Goal: Find specific page/section

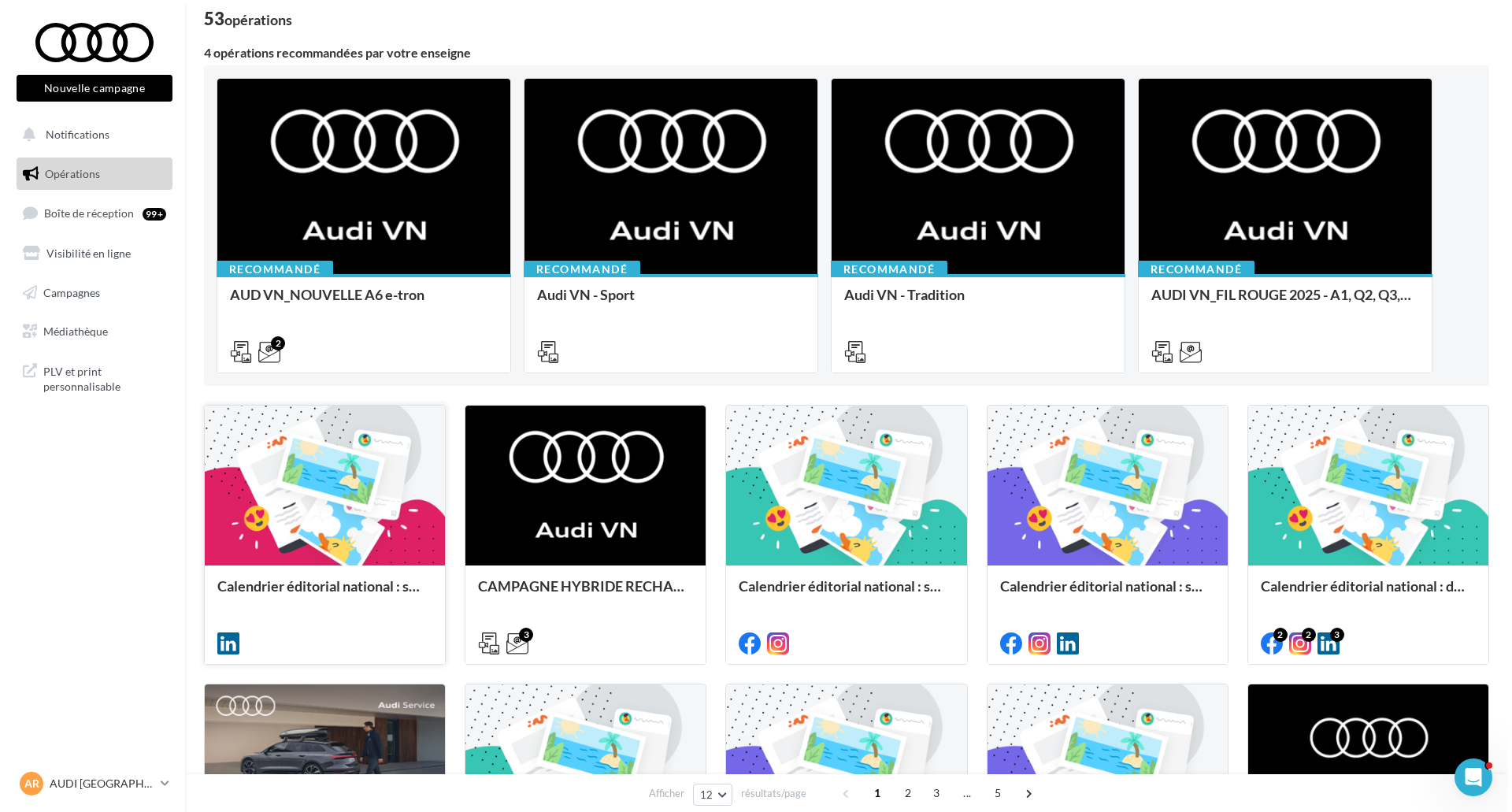
scroll to position [315, 0]
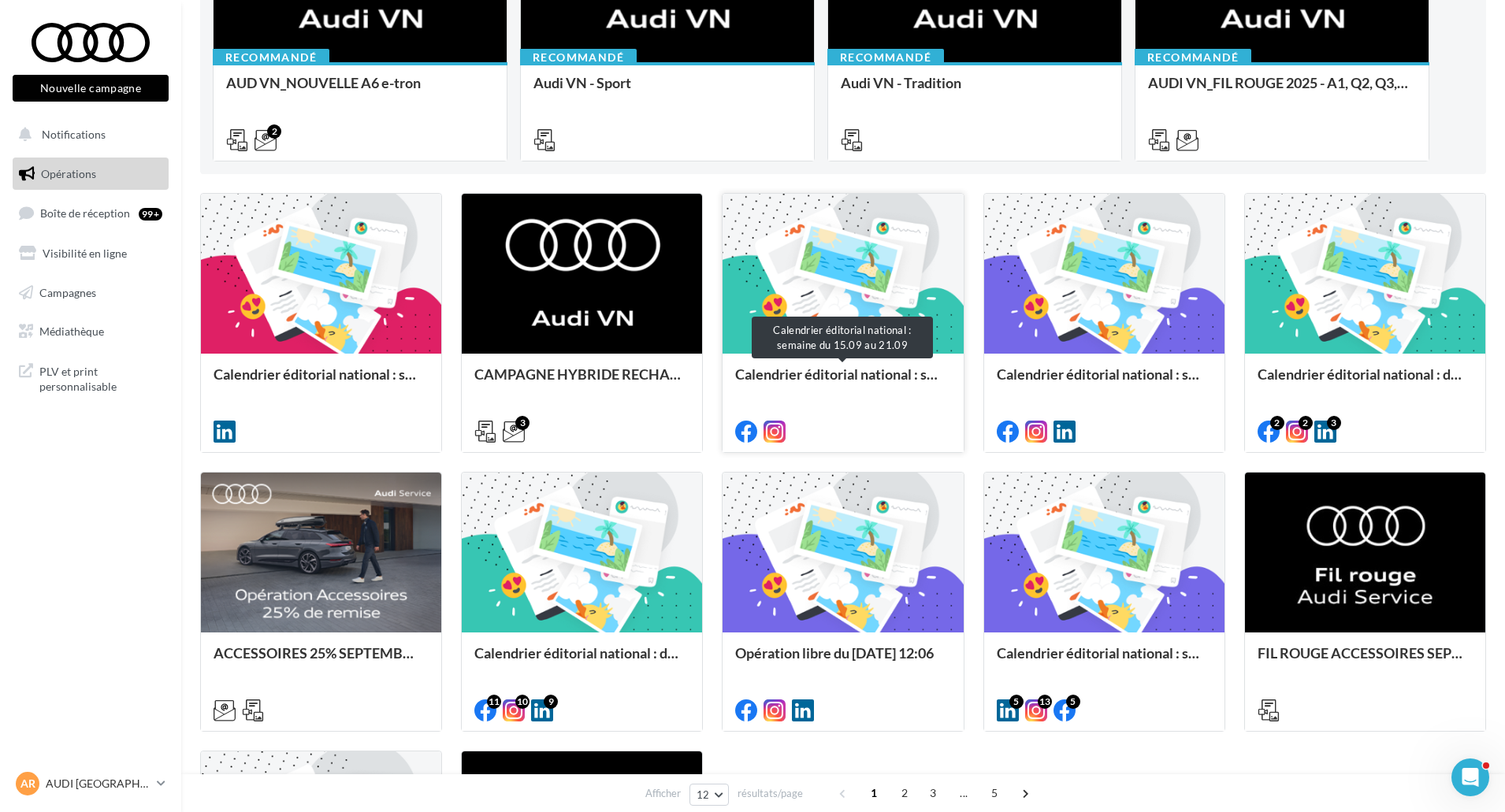
click at [842, 374] on div "Calendrier éditorial national : semaine du 15.09 au 21.09" at bounding box center [842, 382] width 215 height 31
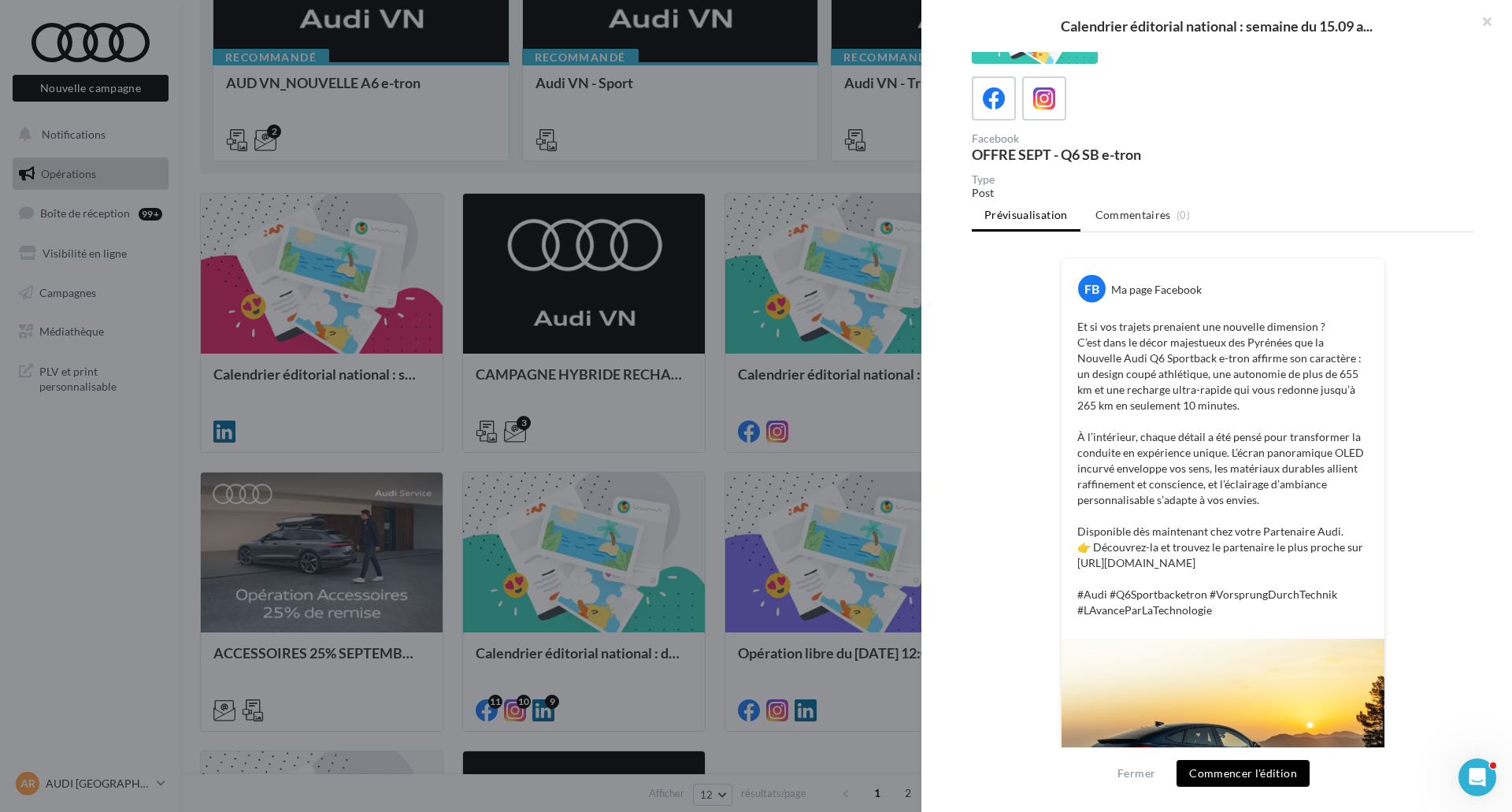
scroll to position [0, 0]
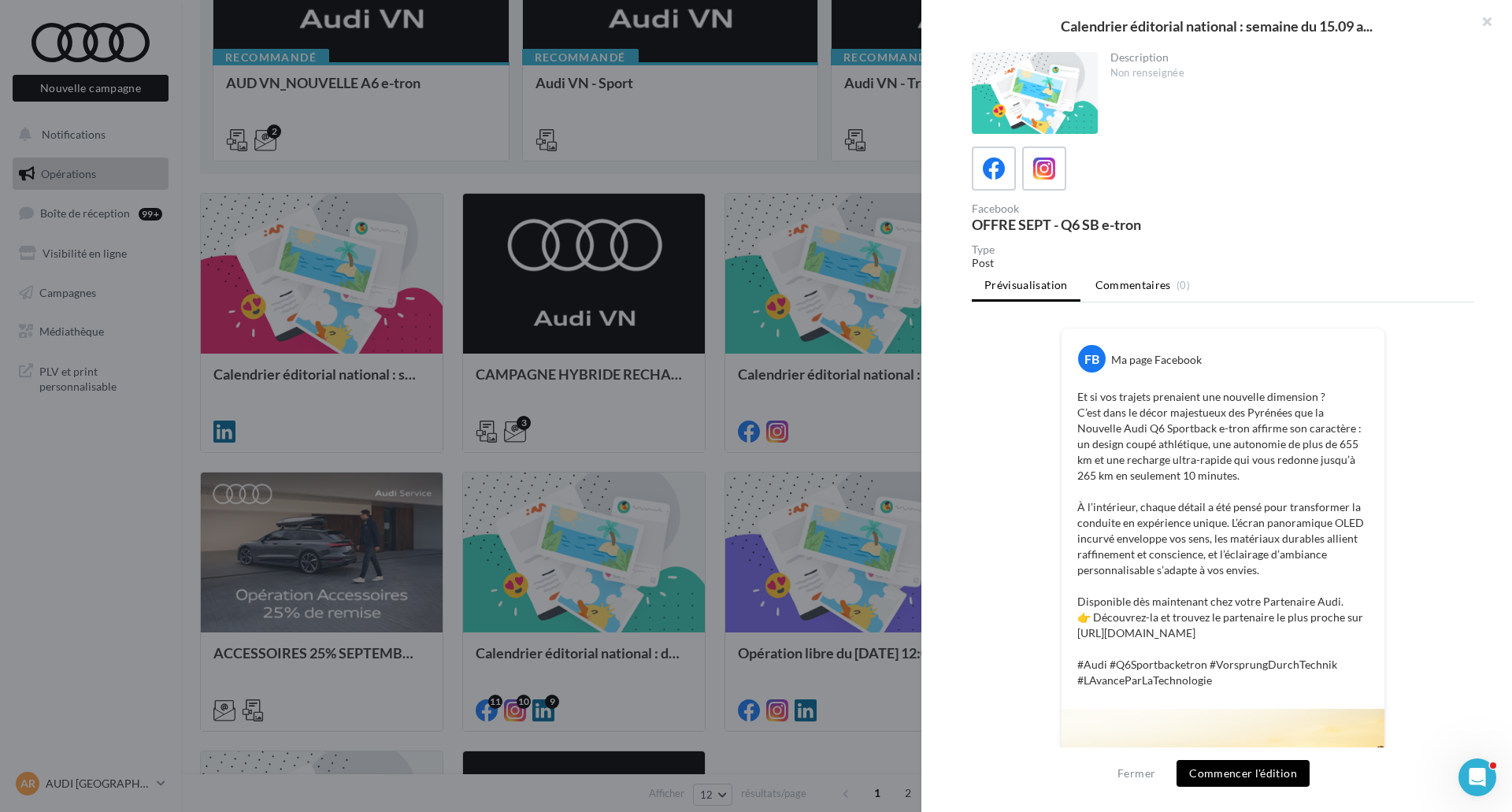
click at [1131, 286] on span "Commentaires" at bounding box center [1133, 285] width 76 height 16
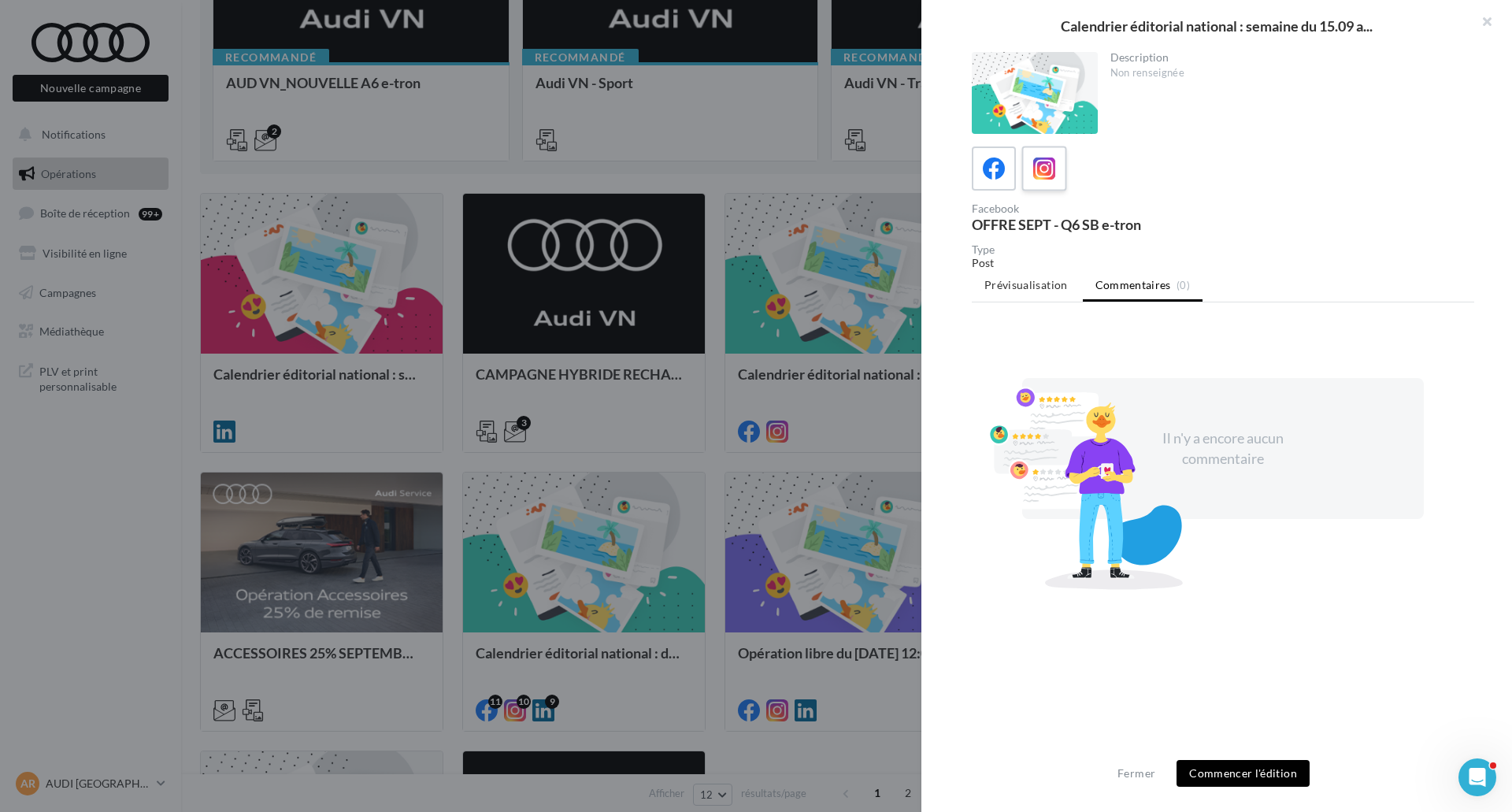
click at [1058, 190] on label at bounding box center [1044, 168] width 45 height 45
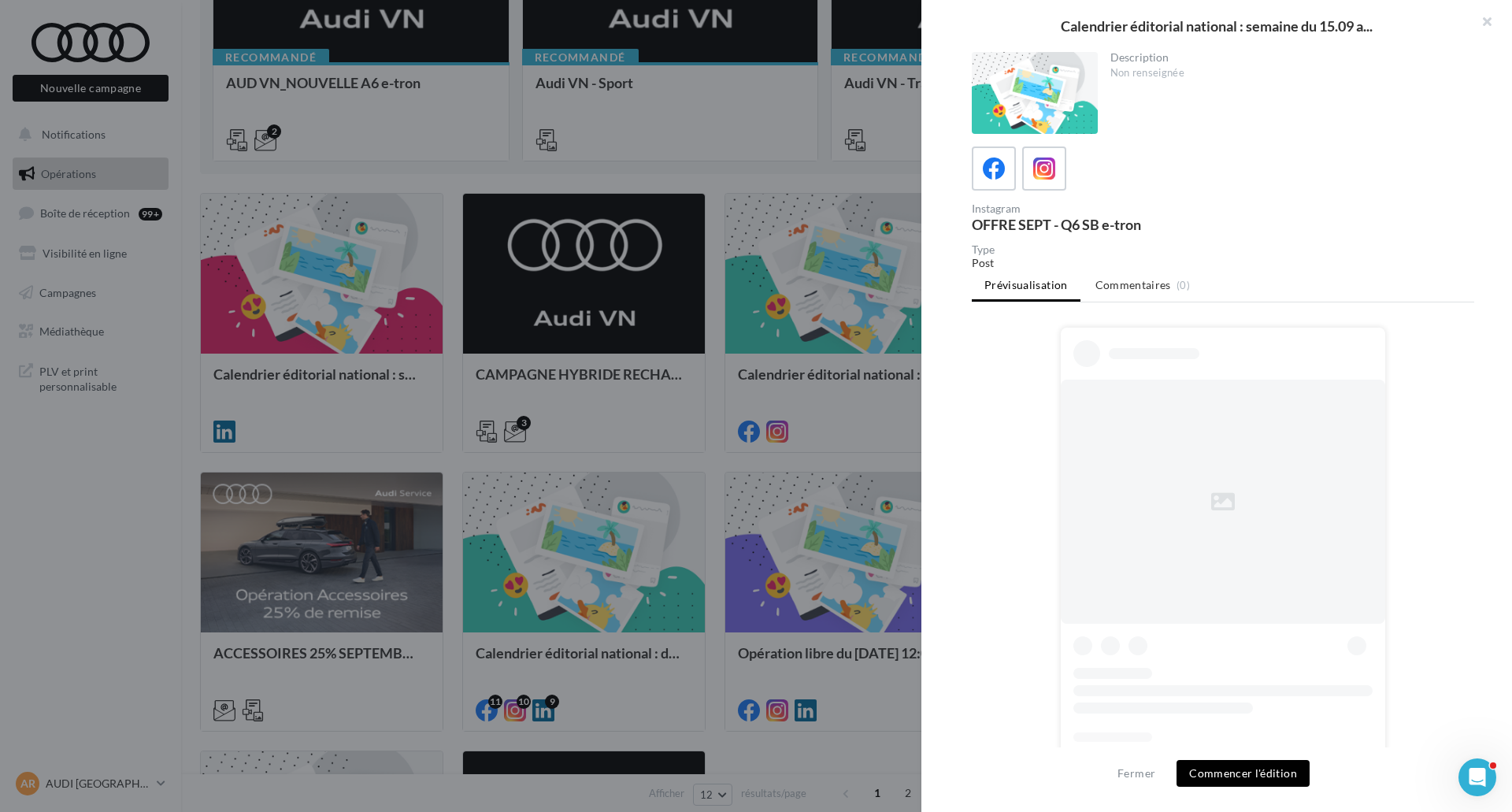
click at [863, 283] on div at bounding box center [756, 406] width 1512 height 812
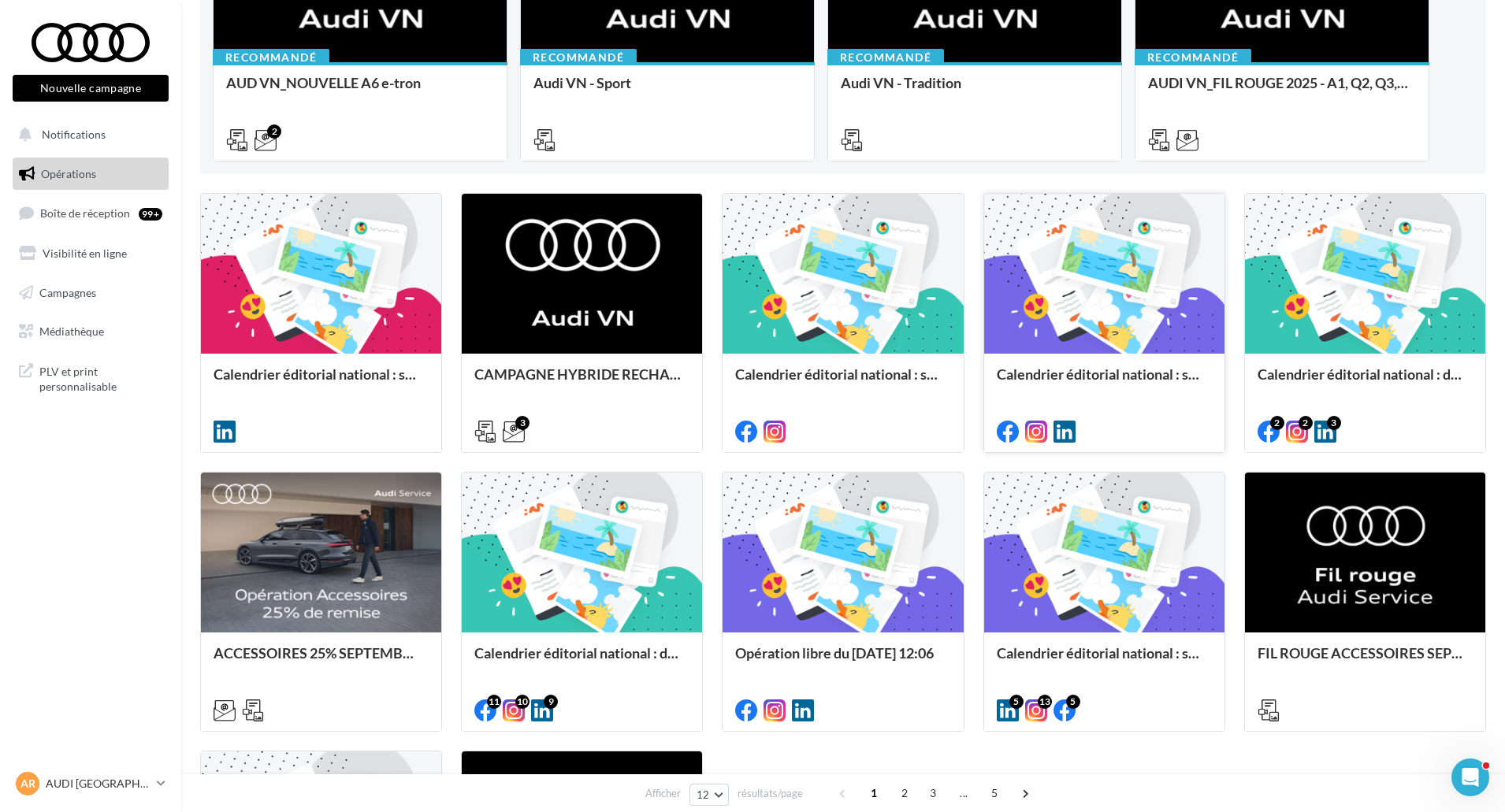
click at [1095, 360] on div "Calendrier éditorial national : semaine du 08.09 au 14.09" at bounding box center [1104, 402] width 240 height 97
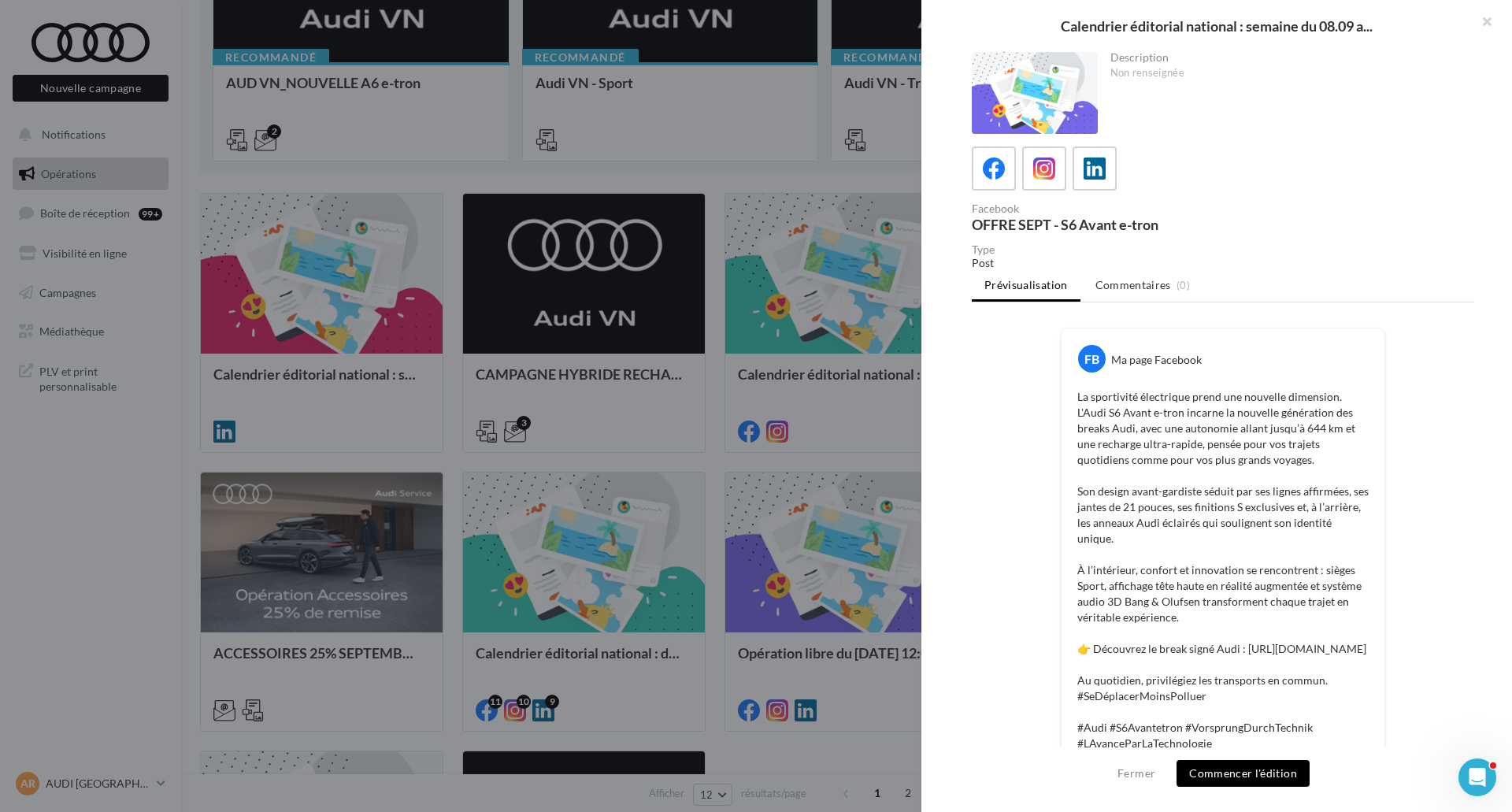
click at [791, 405] on div at bounding box center [756, 406] width 1512 height 812
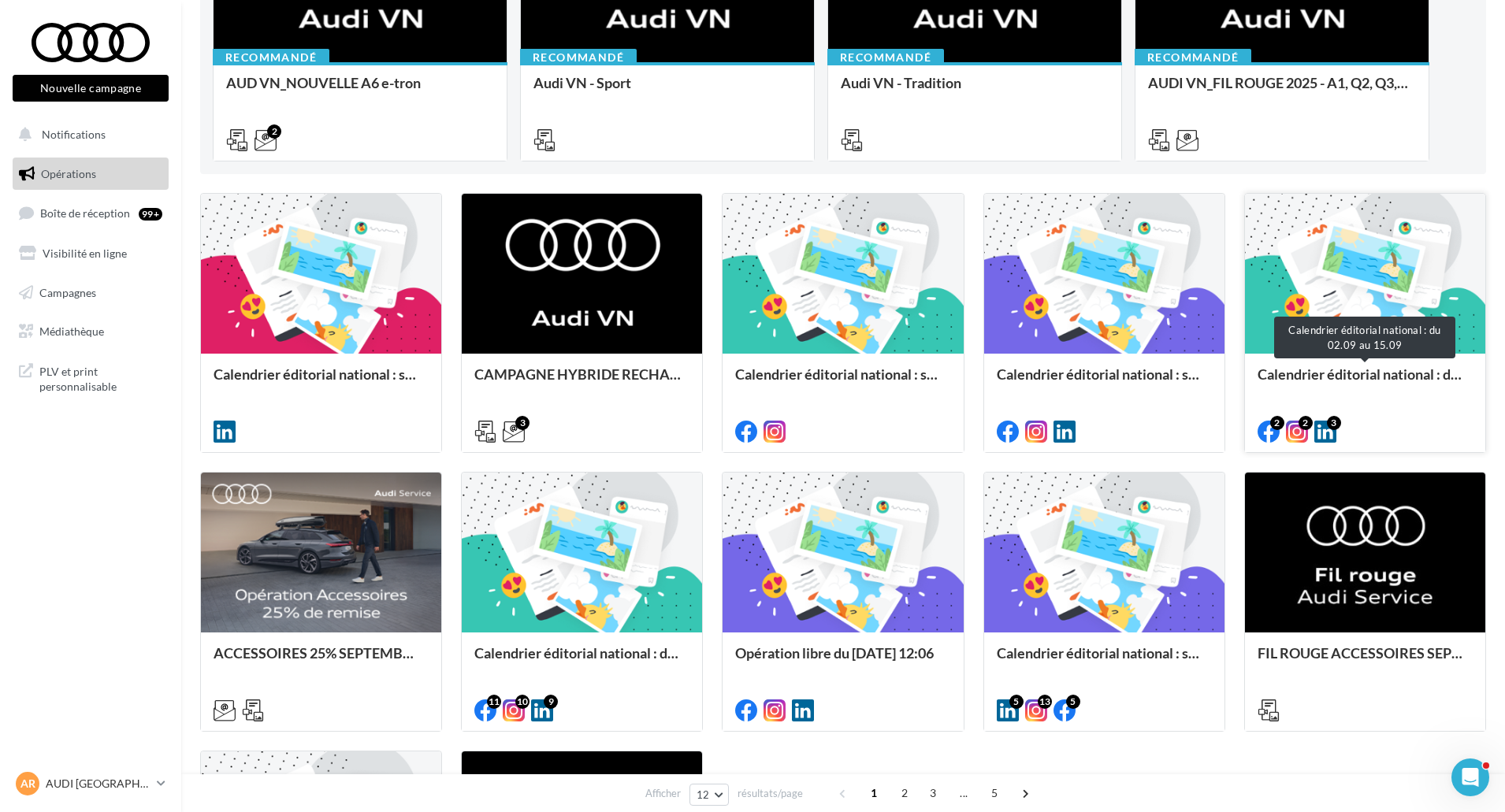
click at [1312, 385] on div "Calendrier éditorial national : du 02.09 au 15.09" at bounding box center [1364, 382] width 215 height 31
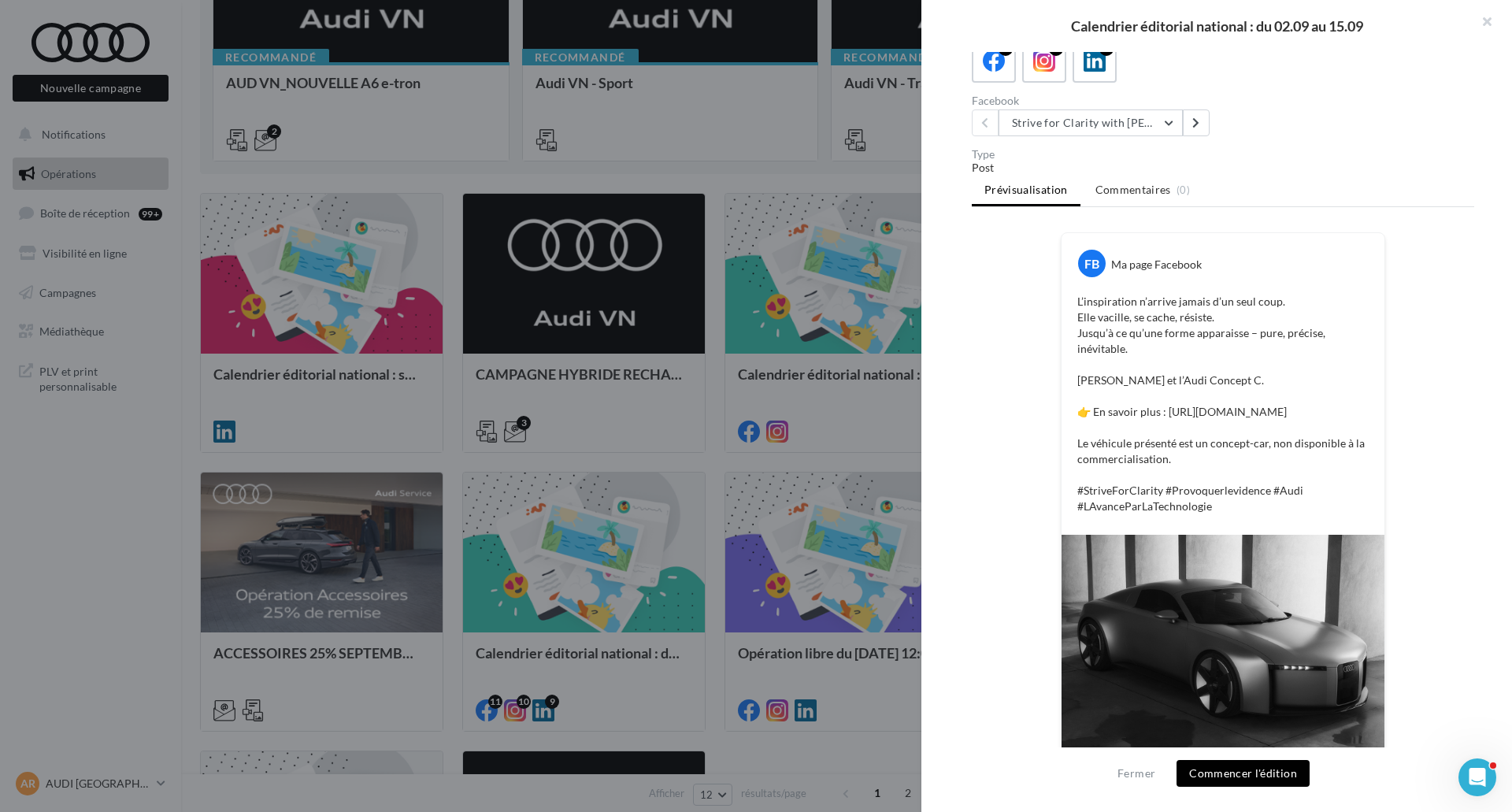
scroll to position [241, 0]
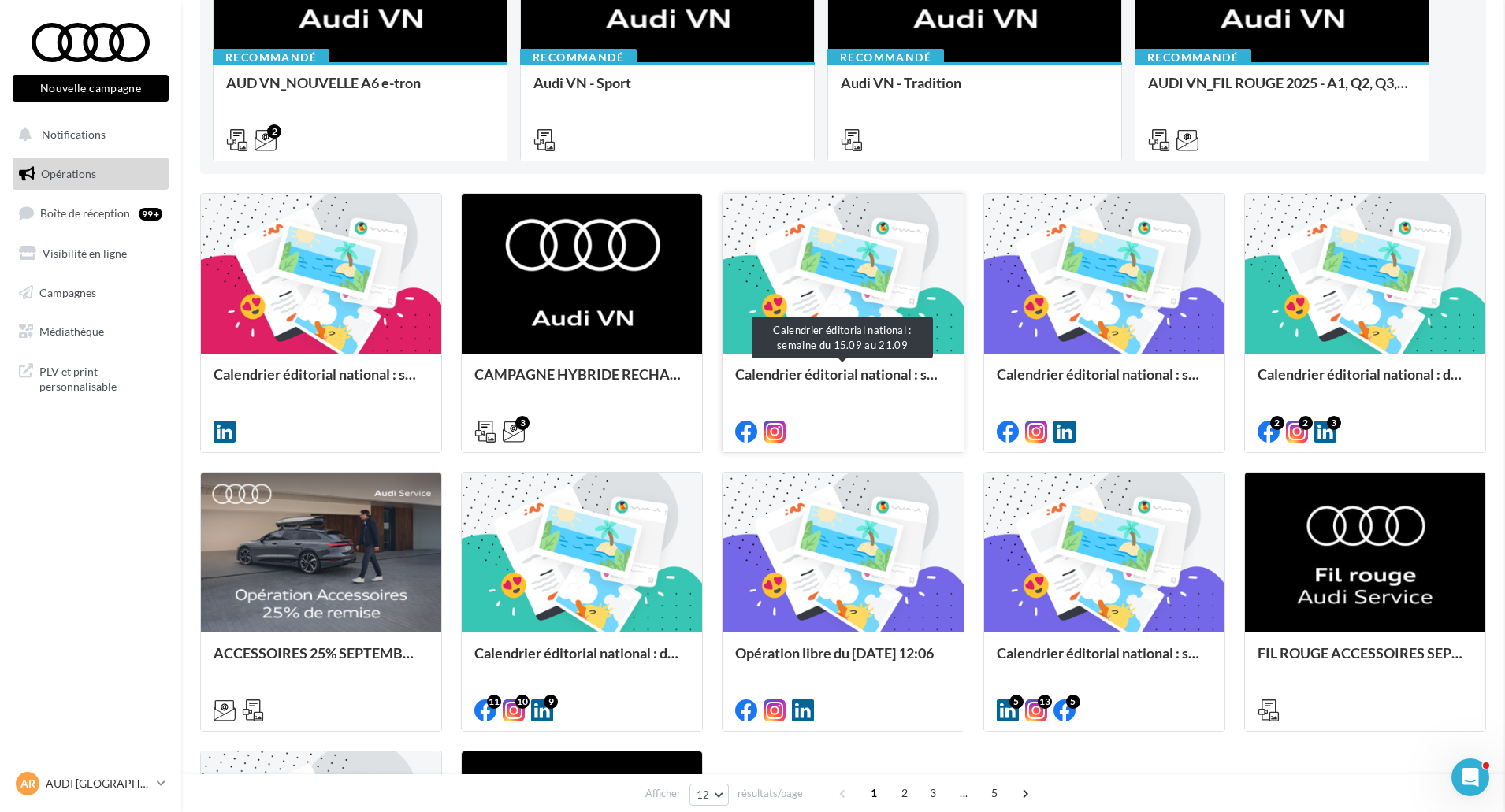
click at [827, 378] on div "Calendrier éditorial national : semaine du 15.09 au 21.09" at bounding box center [842, 382] width 215 height 31
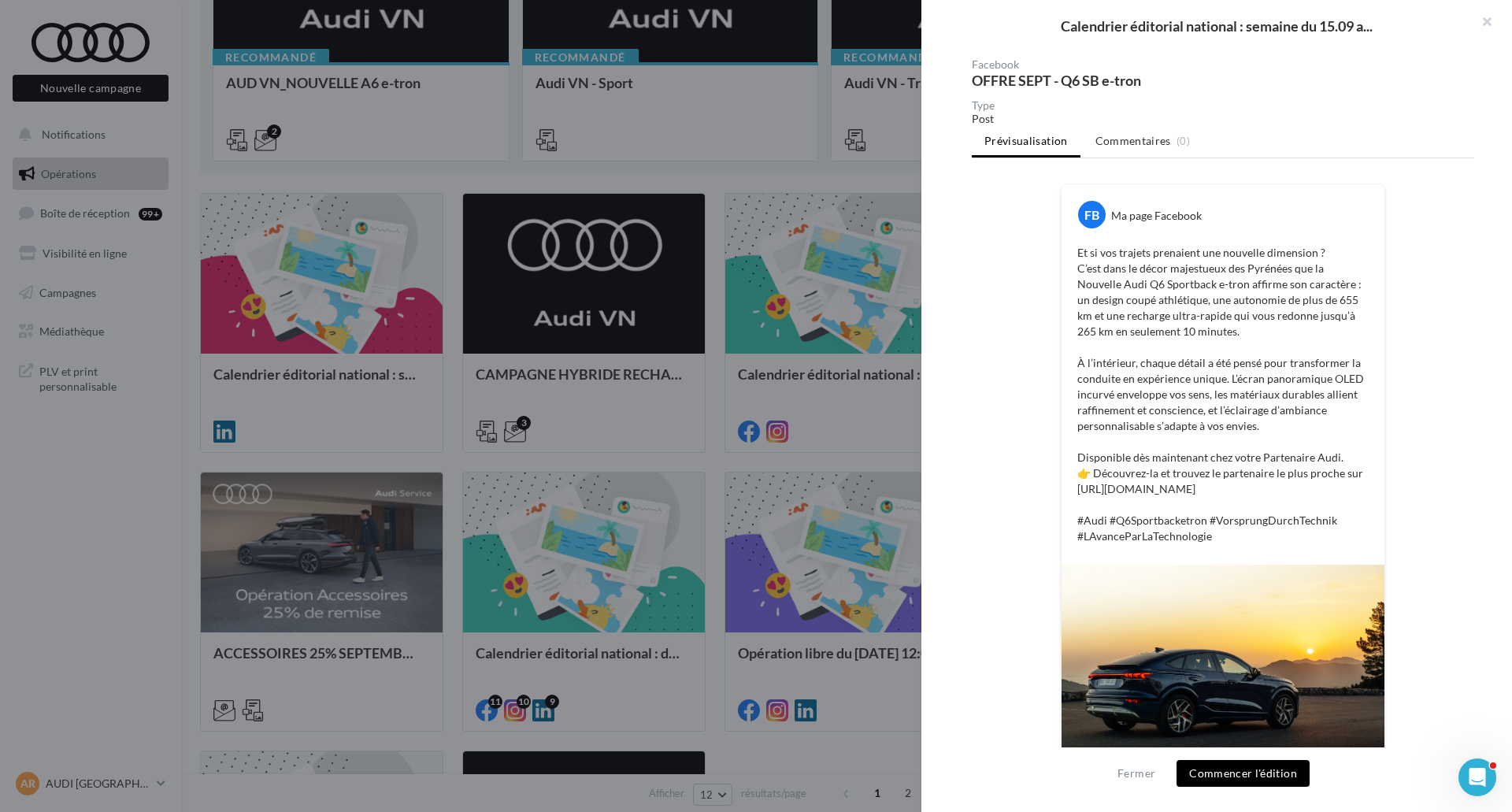
scroll to position [291, 0]
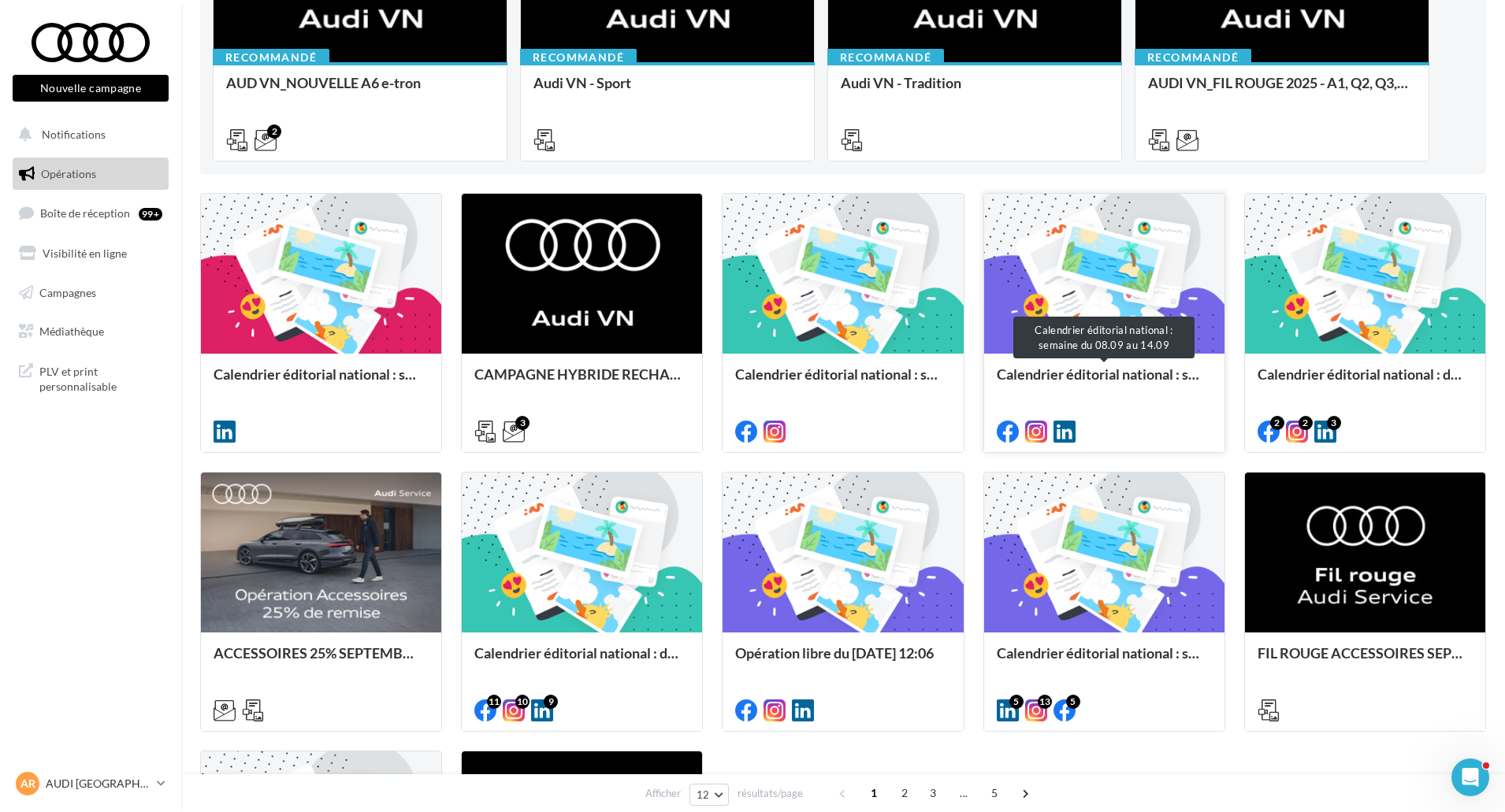
click at [1059, 384] on div "Calendrier éditorial national : semaine du 08.09 au 14.09" at bounding box center [1104, 382] width 215 height 31
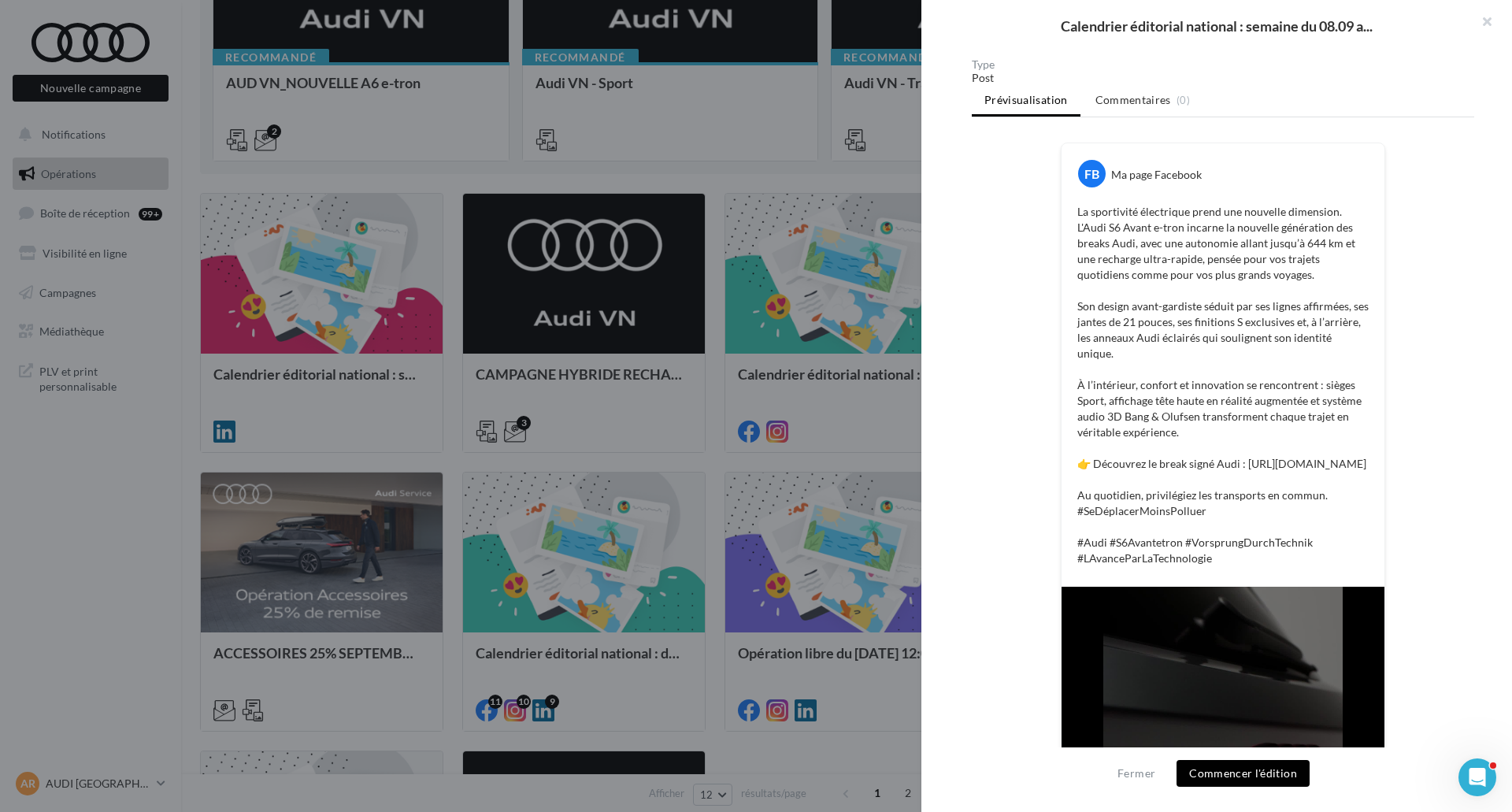
scroll to position [0, 0]
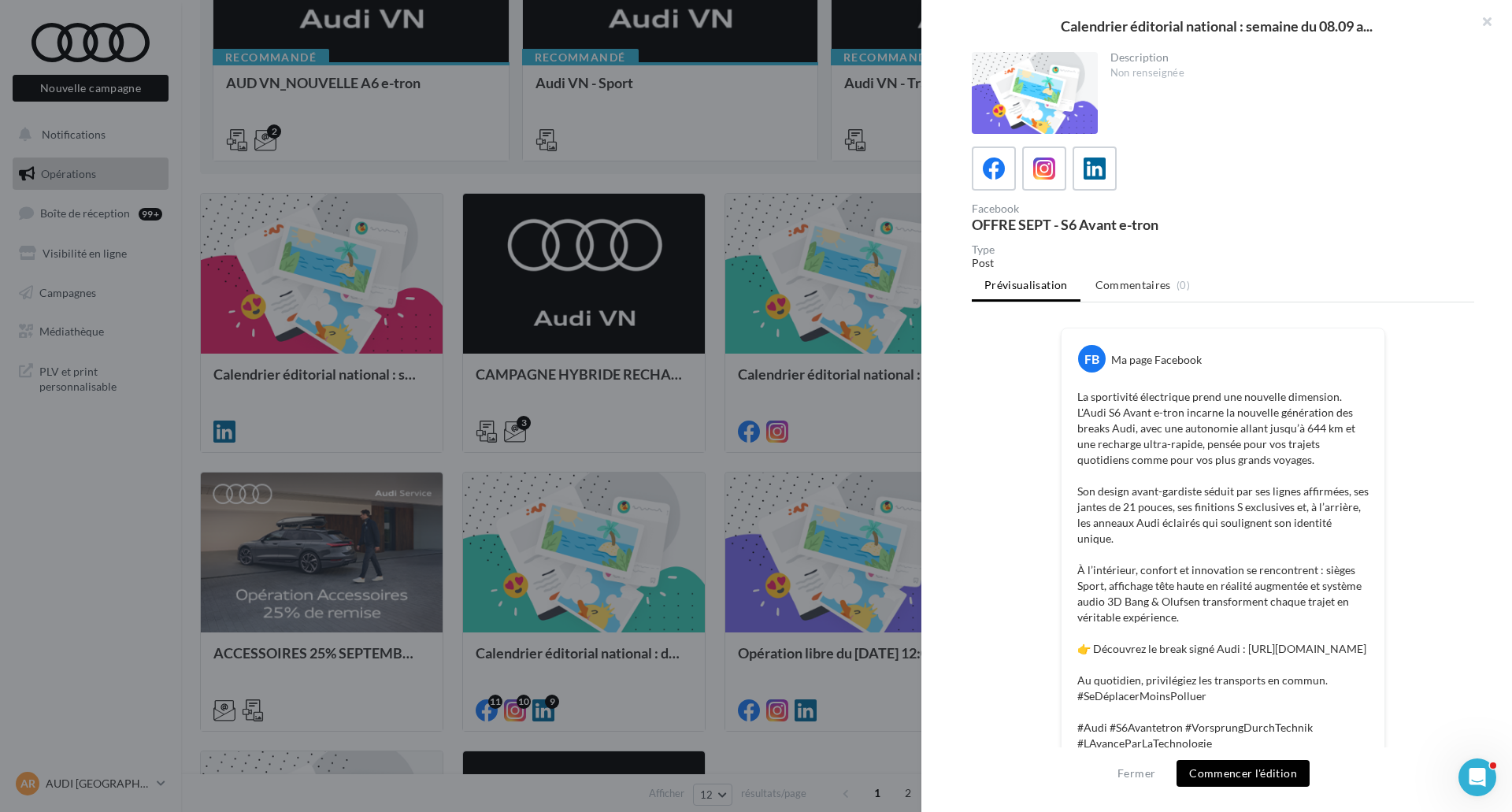
click at [1191, 249] on div "Type" at bounding box center [1223, 249] width 502 height 11
click at [1039, 170] on icon at bounding box center [1045, 168] width 23 height 23
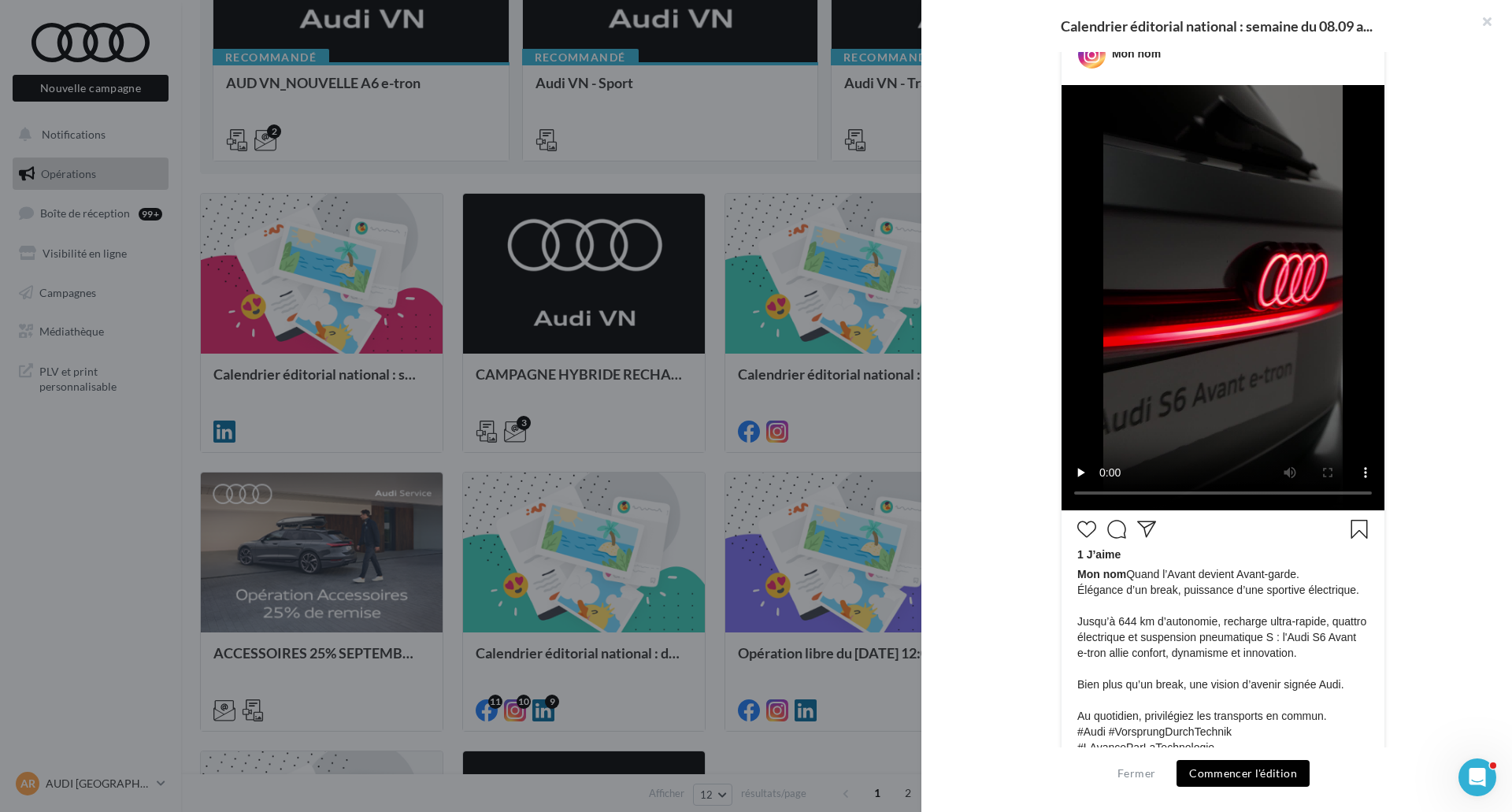
scroll to position [315, 0]
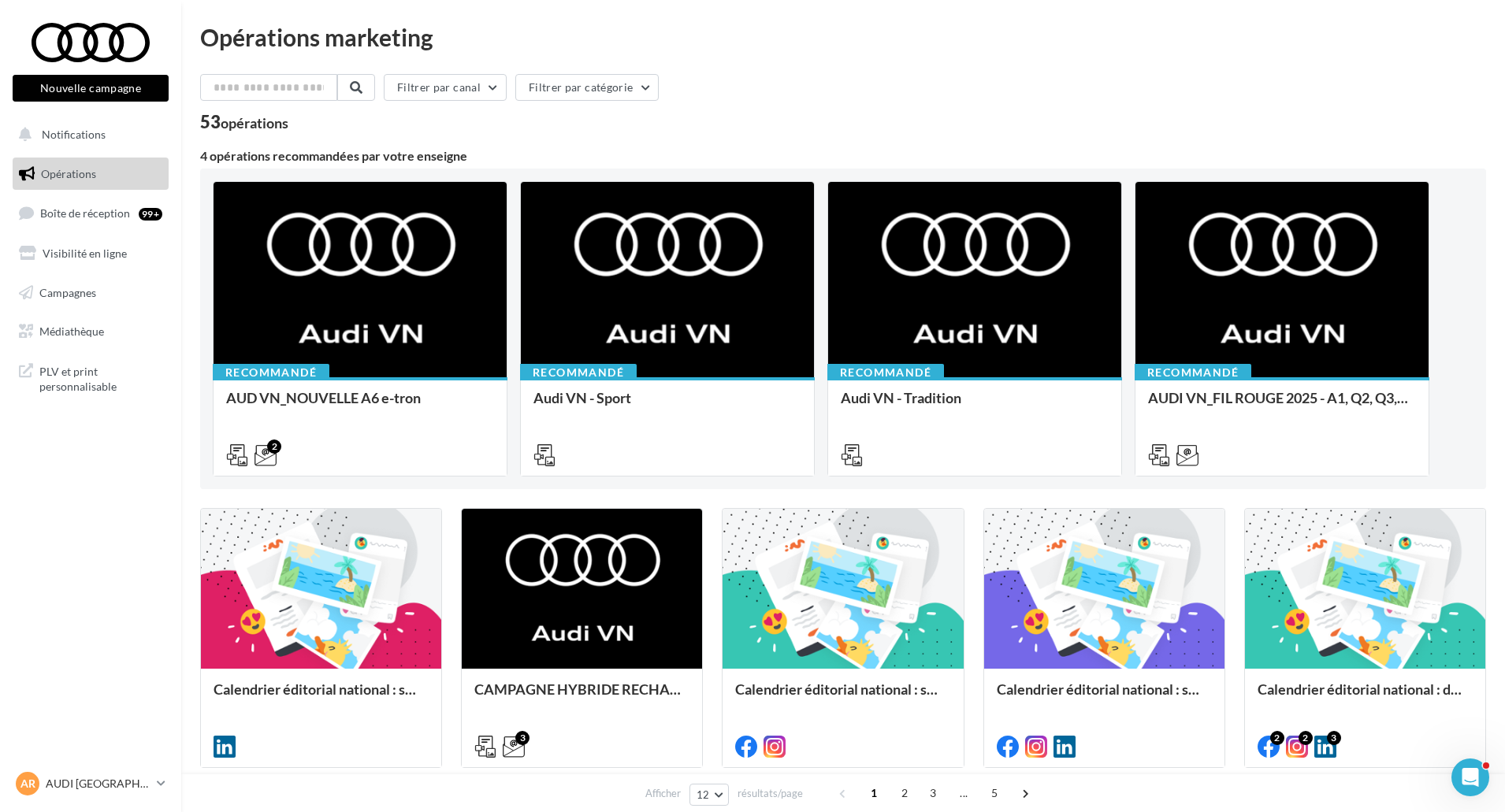
click at [156, 804] on div "AR AUDI ROUEN audi-roue-ver" at bounding box center [90, 789] width 181 height 43
click at [153, 792] on link "AR AUDI ROUEN audi-roue-ver" at bounding box center [90, 783] width 156 height 30
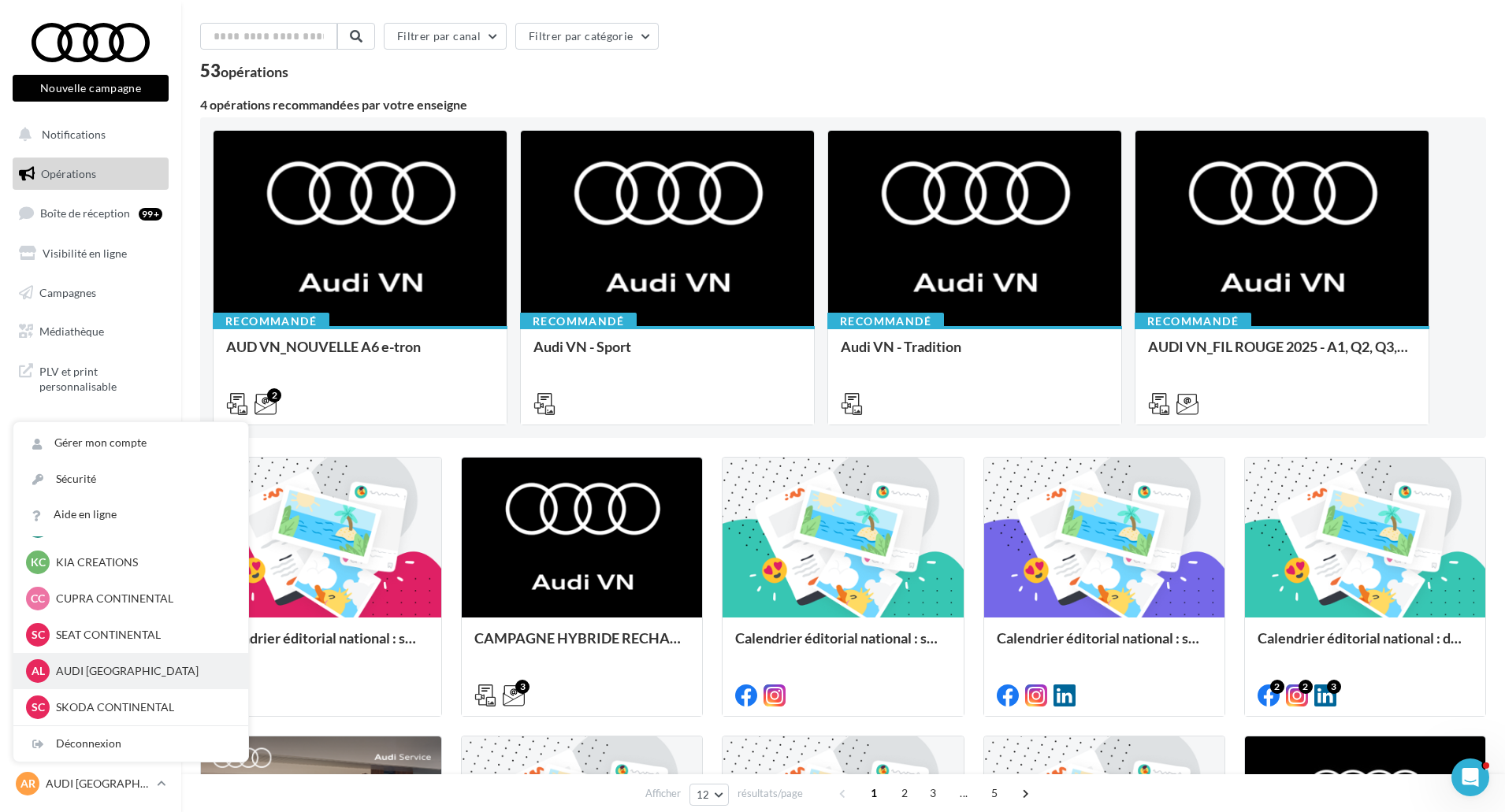
scroll to position [78, 0]
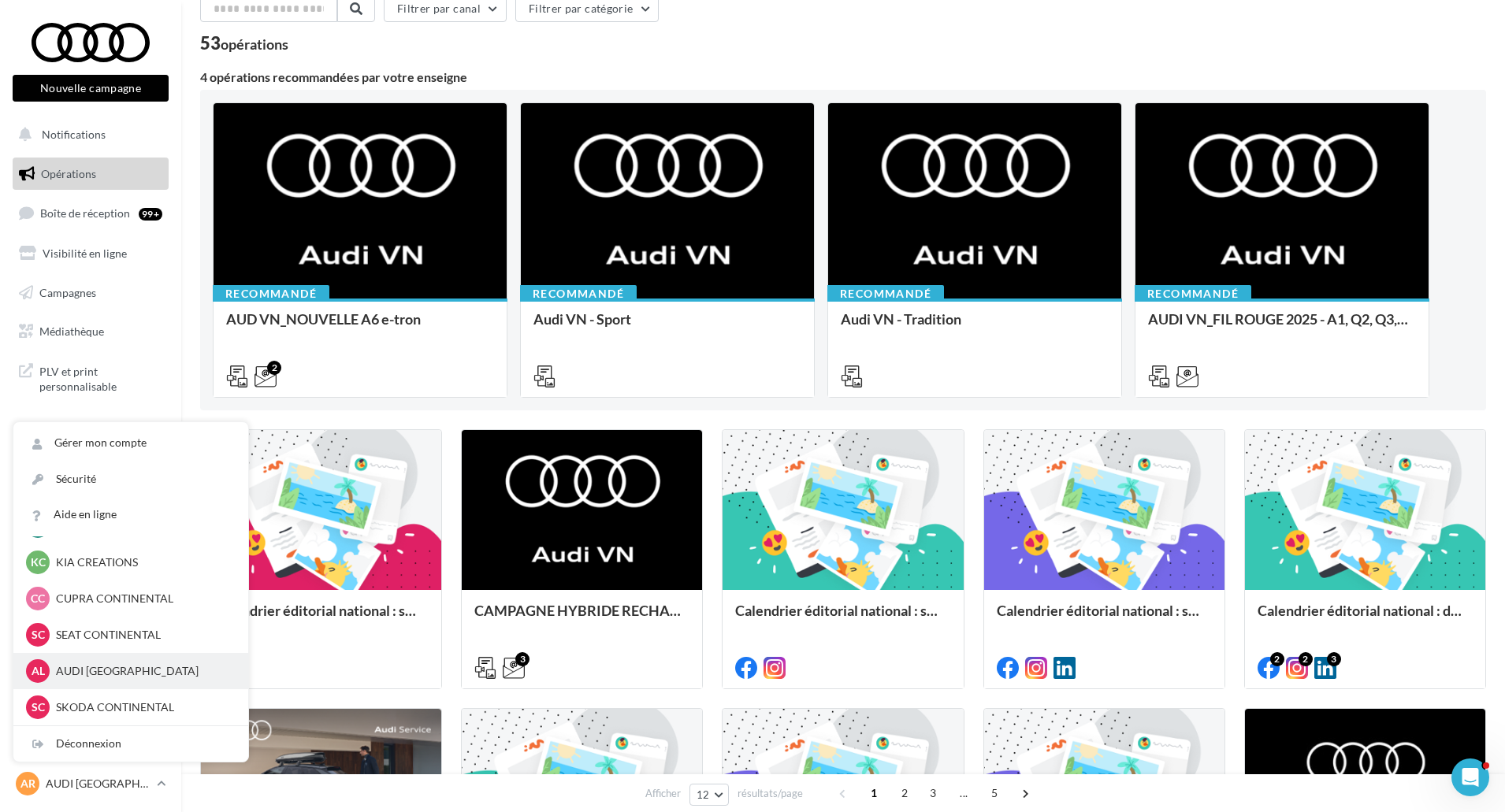
click at [156, 673] on p "AUDI LE HAVRE" at bounding box center [142, 670] width 174 height 16
